Goal: Transaction & Acquisition: Book appointment/travel/reservation

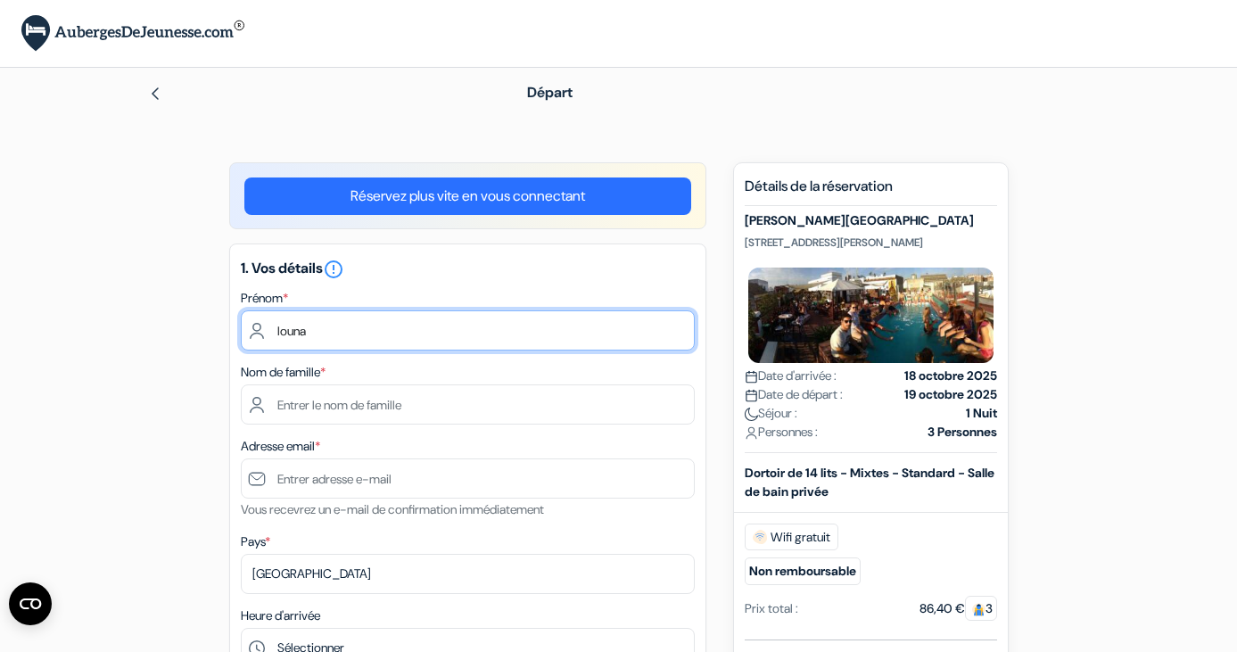
type input "louna"
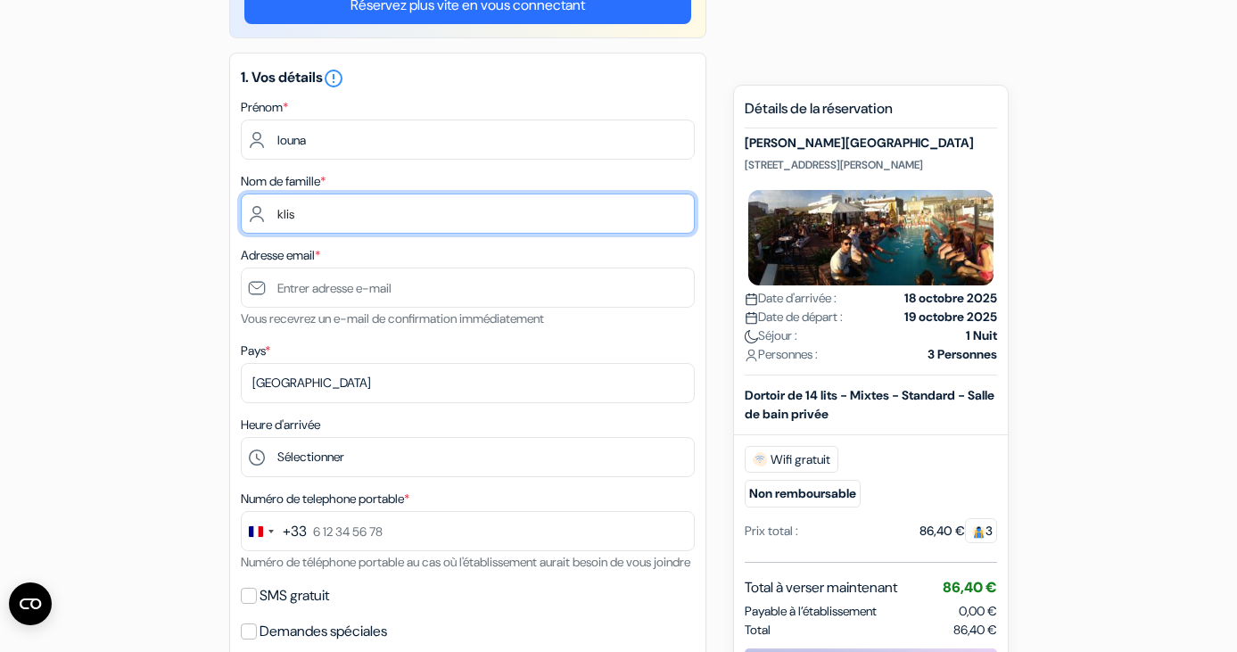
scroll to position [194, 0]
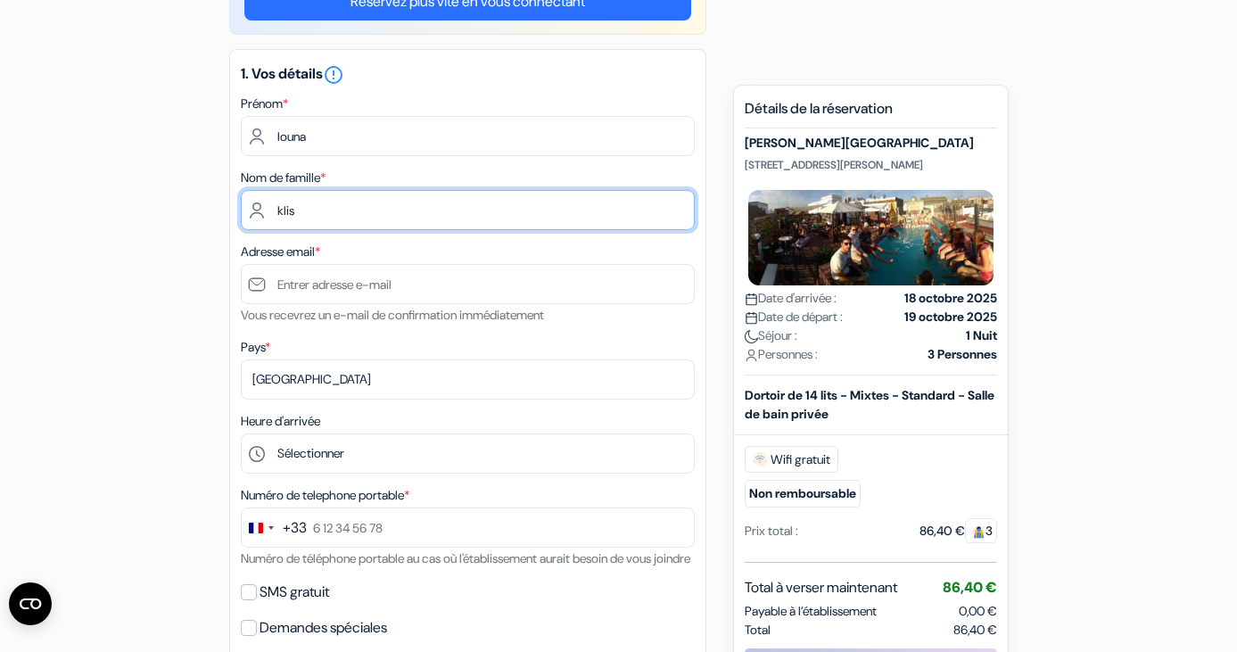
type input "klis"
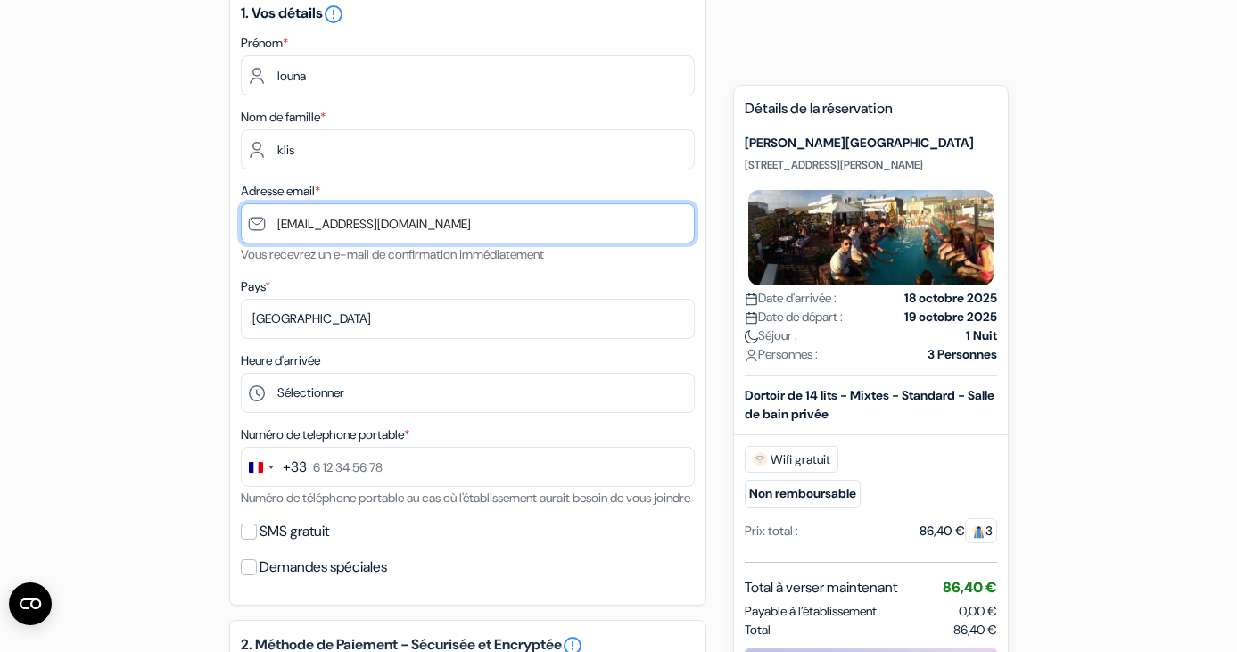
scroll to position [344, 0]
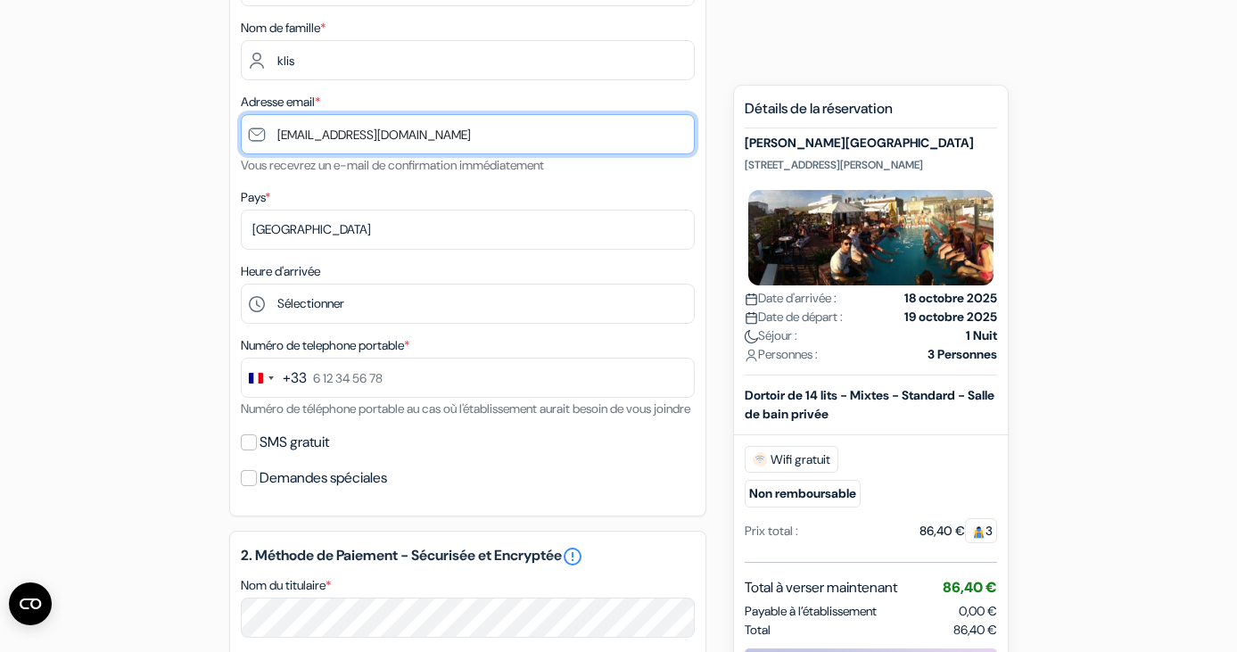
type input "[EMAIL_ADDRESS][DOMAIN_NAME]"
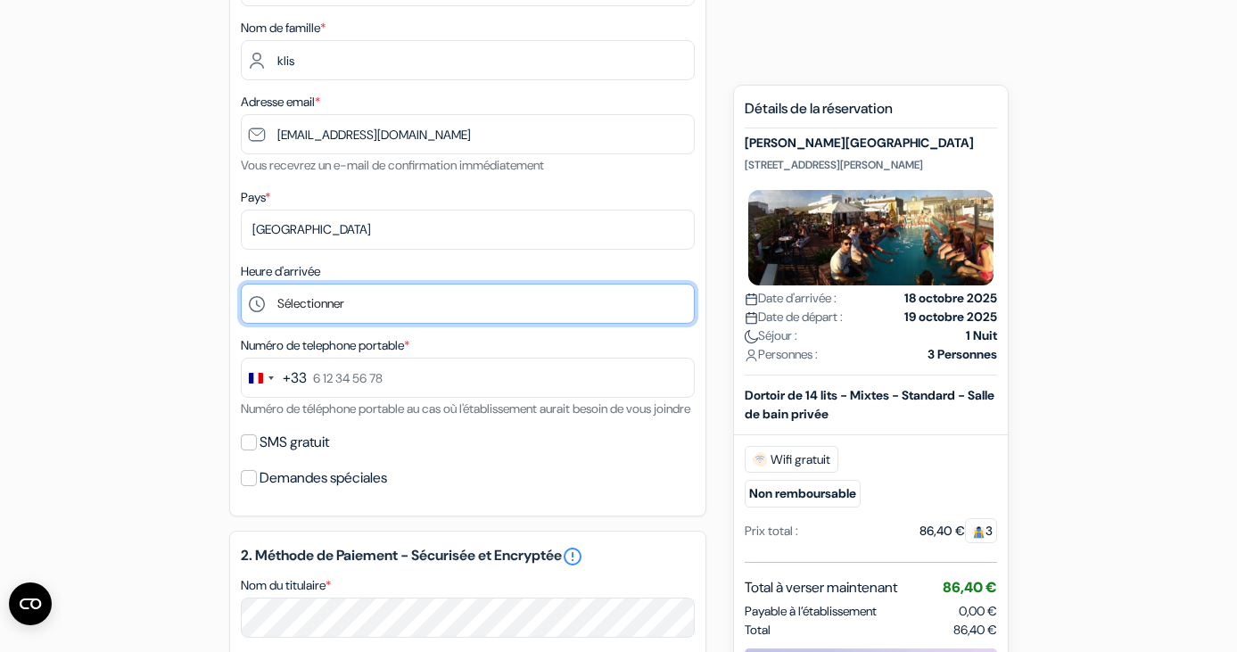
select select "15"
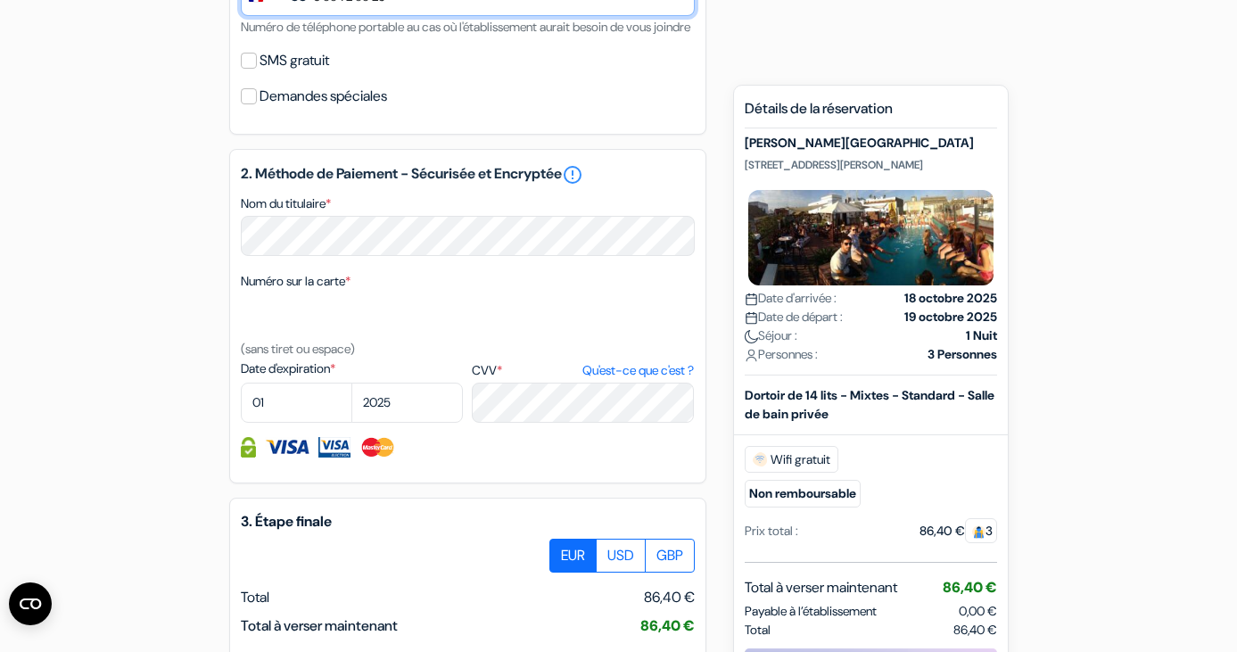
scroll to position [733, 0]
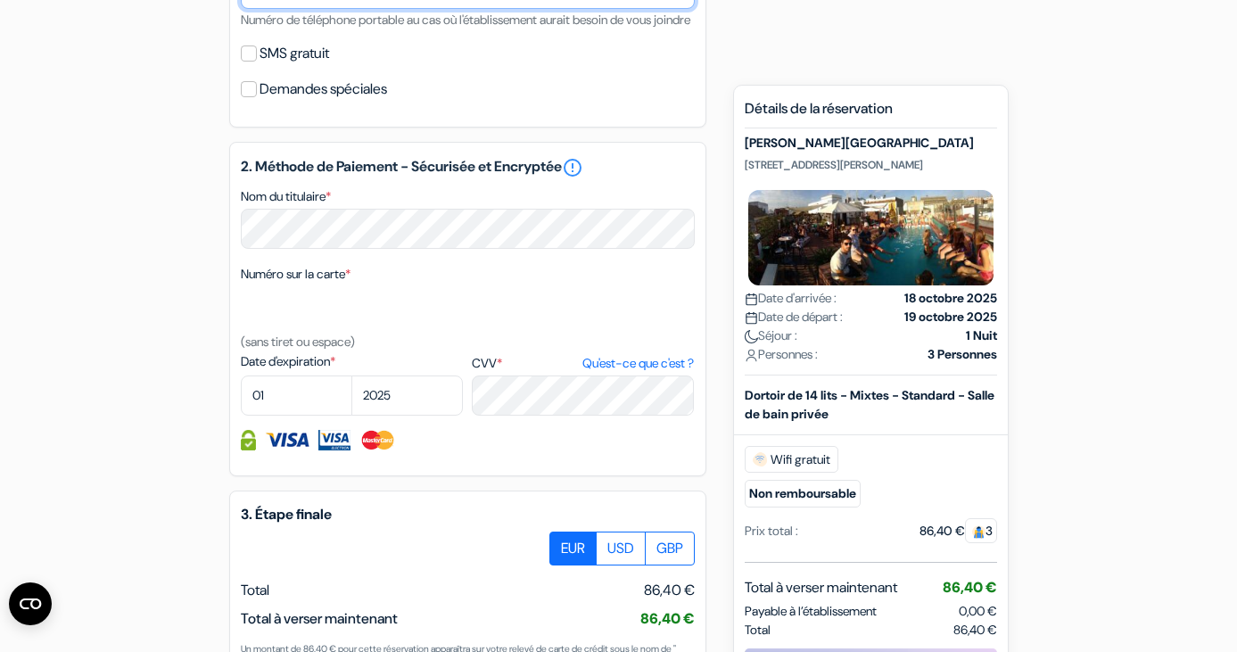
type input "6 33 72 83 25"
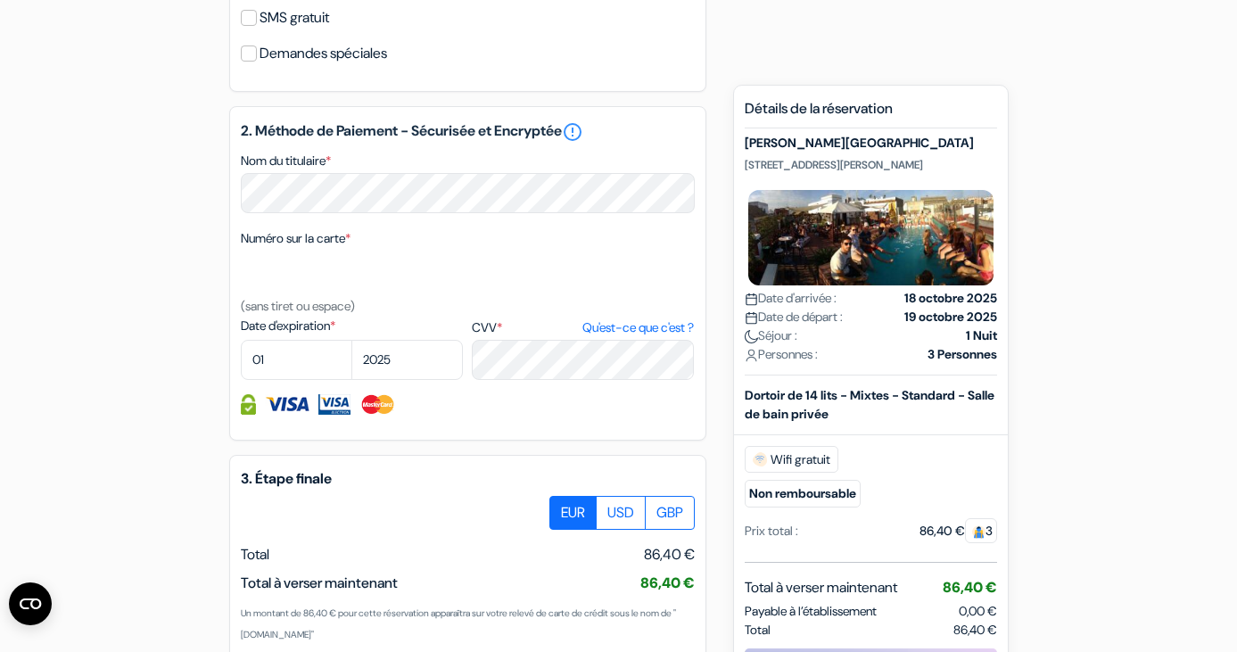
scroll to position [784, 0]
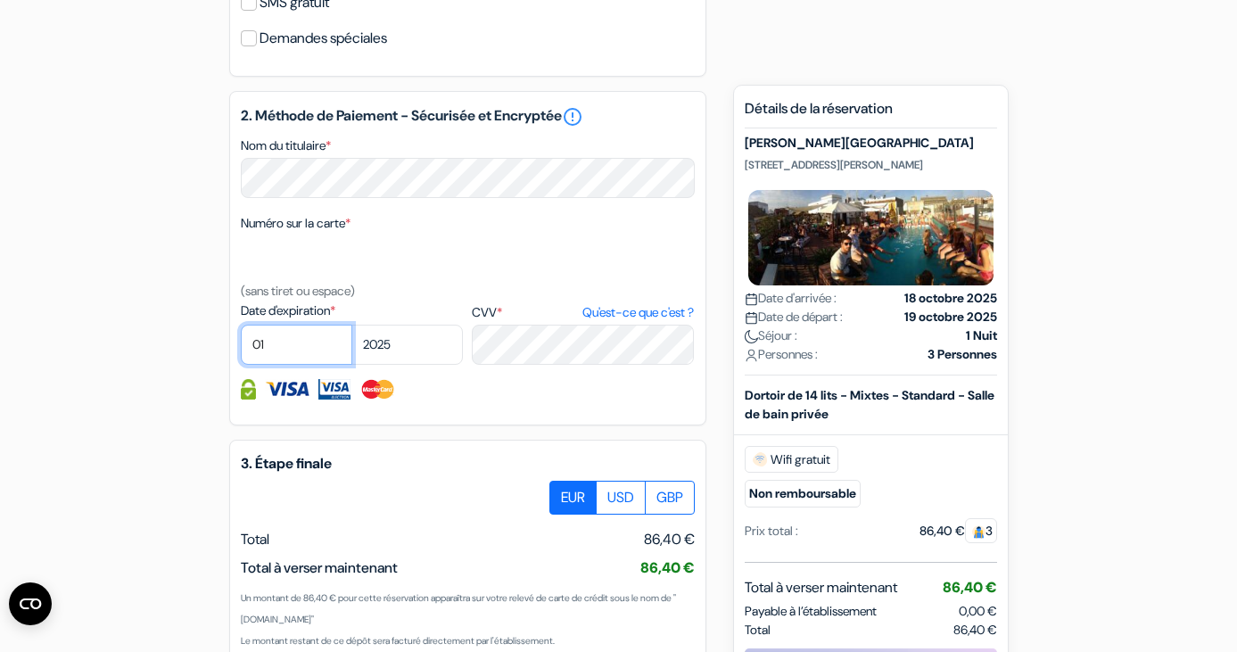
select select "06"
select select "2028"
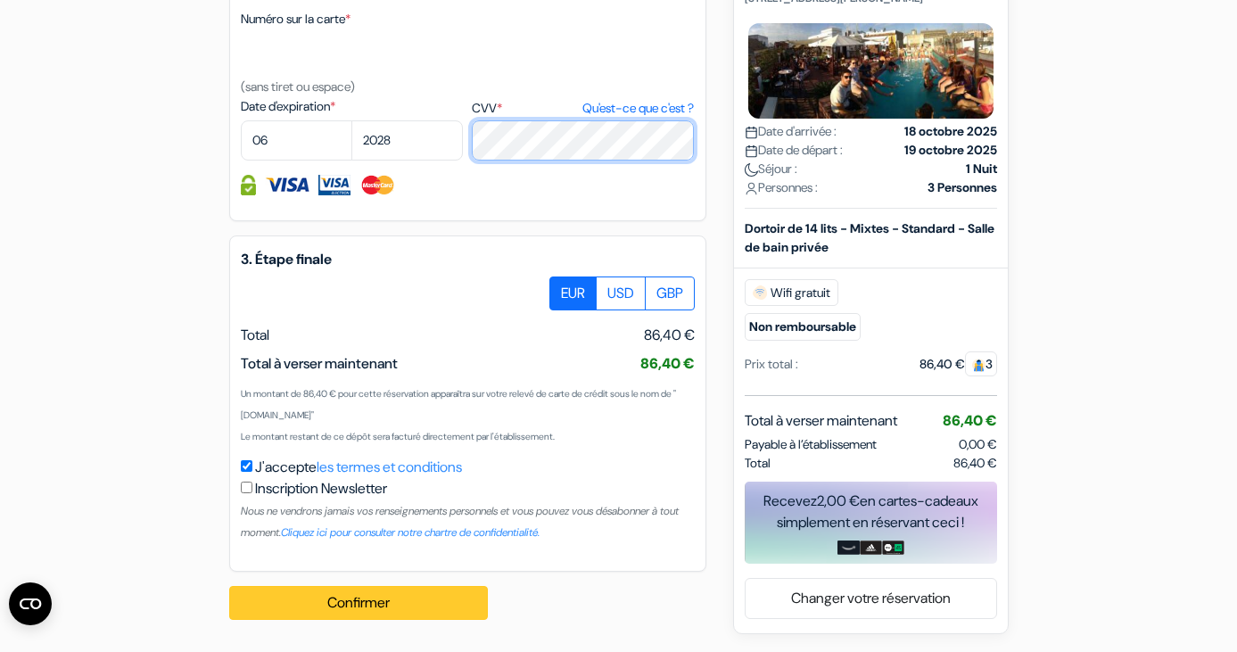
scroll to position [1009, 0]
click at [408, 606] on button "Confirmer Loading..." at bounding box center [358, 603] width 259 height 34
